Goal: Navigation & Orientation: Find specific page/section

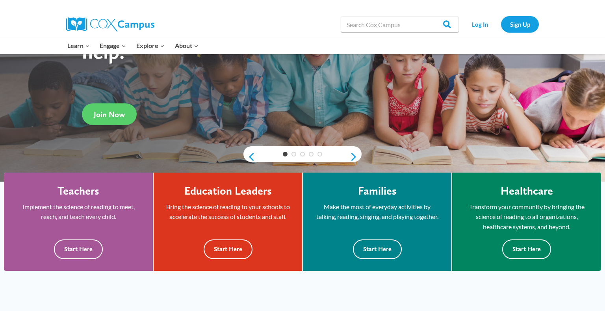
scroll to position [105, 0]
click at [231, 249] on button "Start Here" at bounding box center [227, 249] width 49 height 19
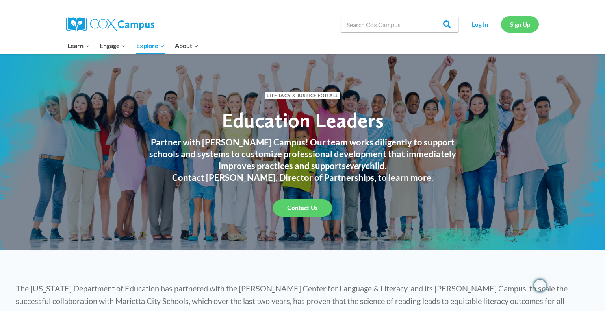
click at [516, 26] on link "Sign Up" at bounding box center [520, 24] width 38 height 16
